Goal: Download file/media

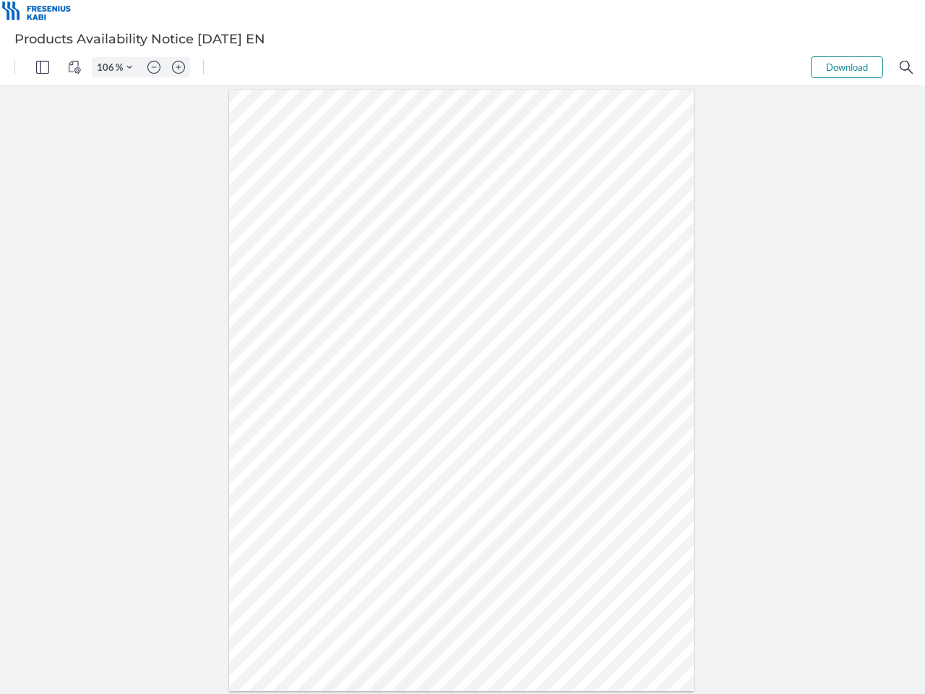
click at [43, 67] on img "Panel" at bounding box center [42, 67] width 13 height 13
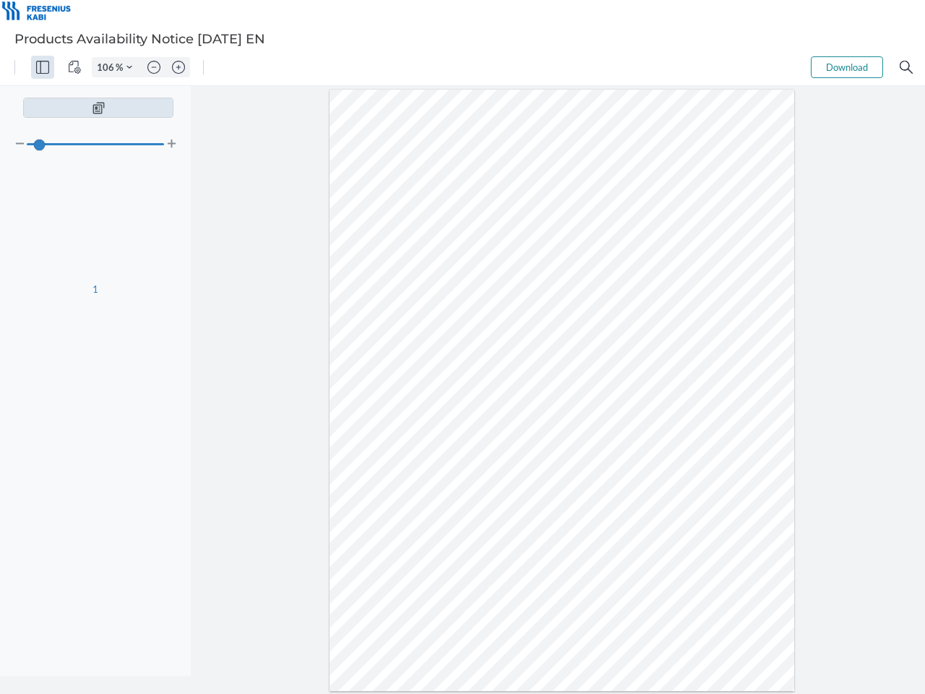
click at [74, 67] on img "View Controls" at bounding box center [74, 67] width 13 height 13
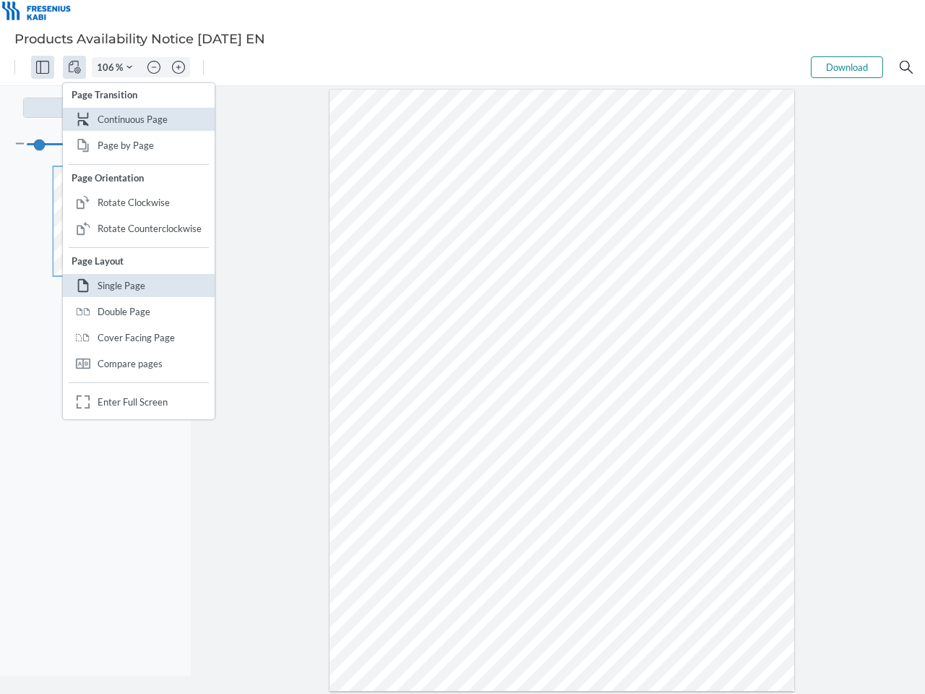
click at [108, 67] on input "106" at bounding box center [103, 67] width 23 height 13
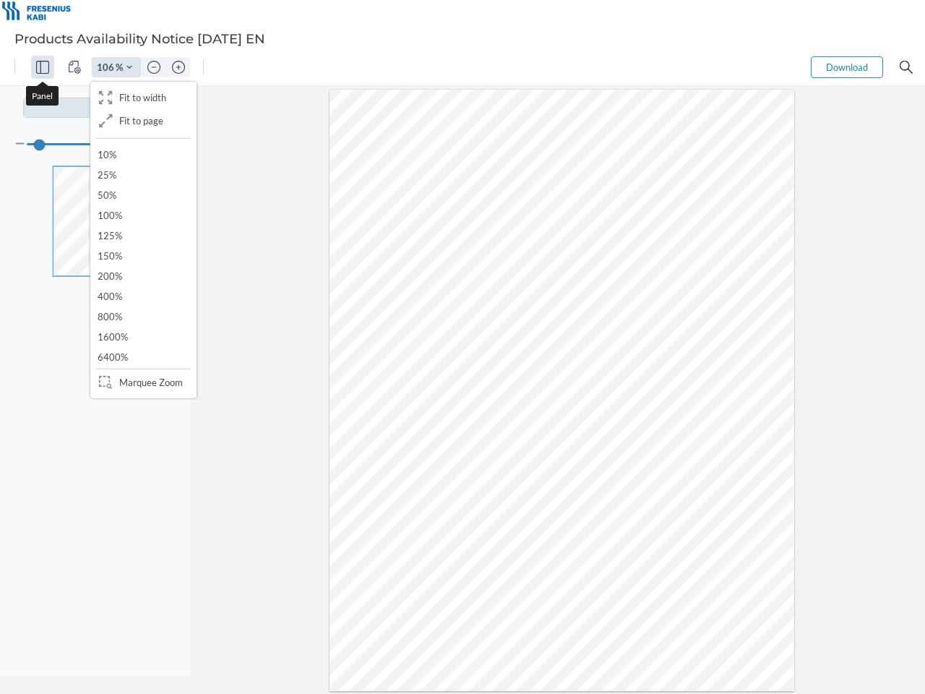
click at [129, 67] on img "Zoom Controls" at bounding box center [129, 67] width 6 height 6
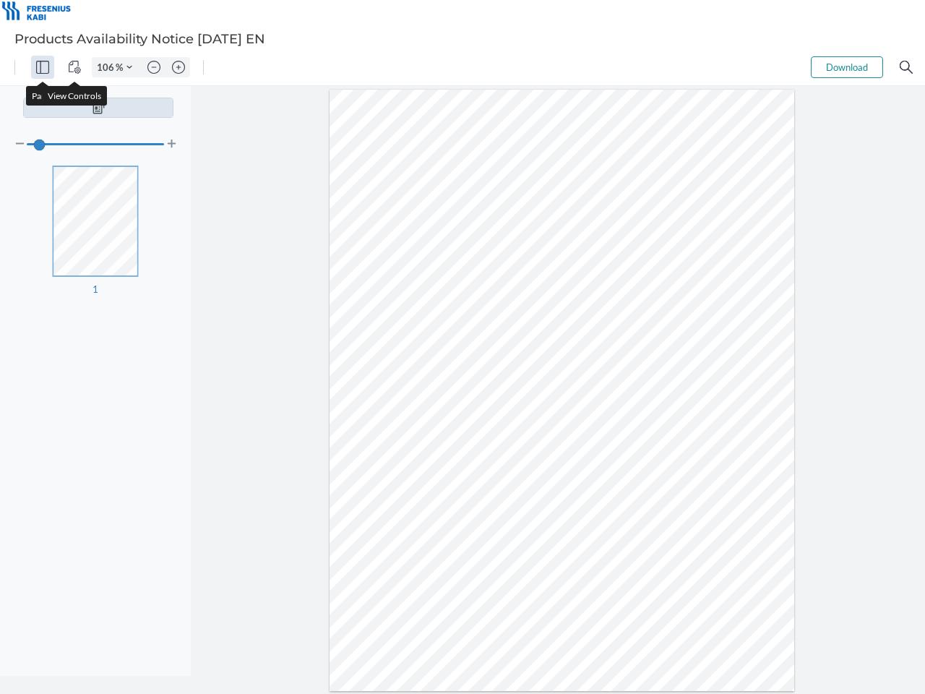
click at [154, 67] on img "Zoom out" at bounding box center [153, 67] width 13 height 13
click at [178, 67] on img "Zoom in" at bounding box center [178, 67] width 13 height 13
type input "106"
click at [847, 67] on button "Download" at bounding box center [847, 67] width 72 height 22
click at [906, 67] on img "Search" at bounding box center [906, 67] width 13 height 13
